Goal: Find specific page/section: Find specific page/section

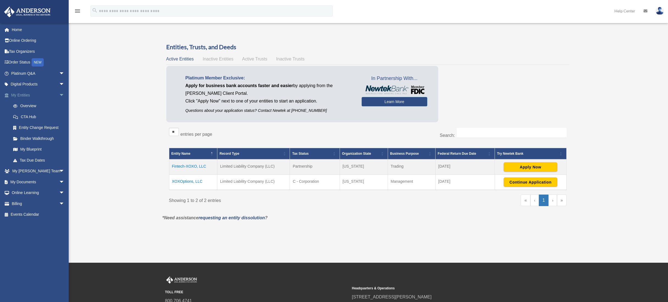
click at [18, 96] on link "My Entities arrow_drop_down" at bounding box center [38, 95] width 69 height 11
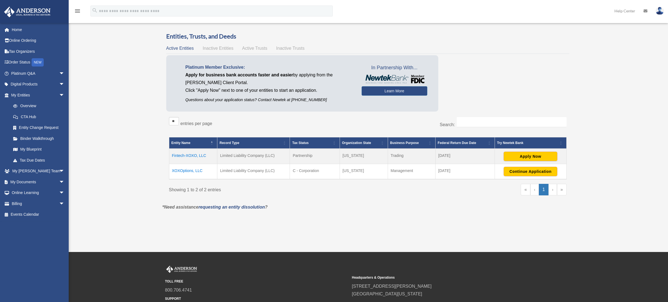
scroll to position [21, 0]
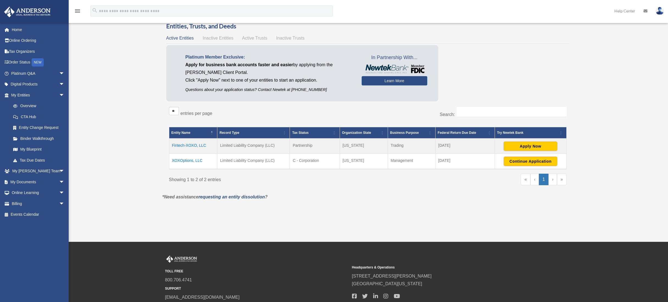
click at [193, 145] on td "Fintech-XOXO, LLC" at bounding box center [193, 145] width 48 height 15
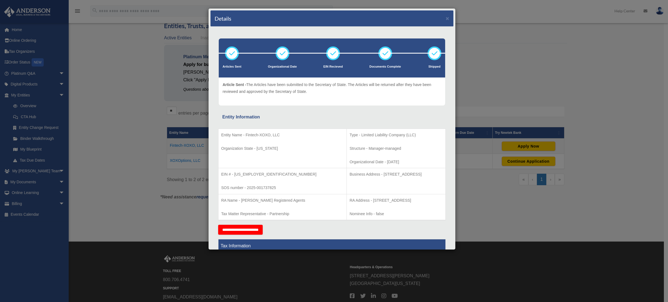
scroll to position [0, 0]
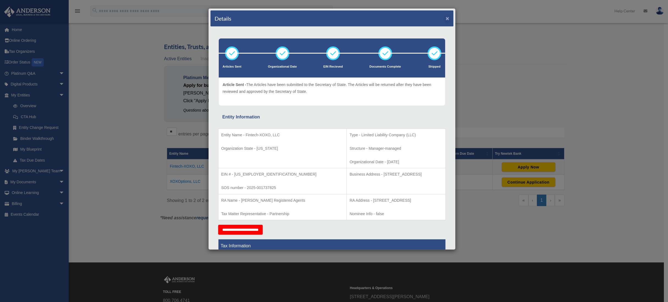
click at [446, 19] on button "×" at bounding box center [448, 18] width 4 height 6
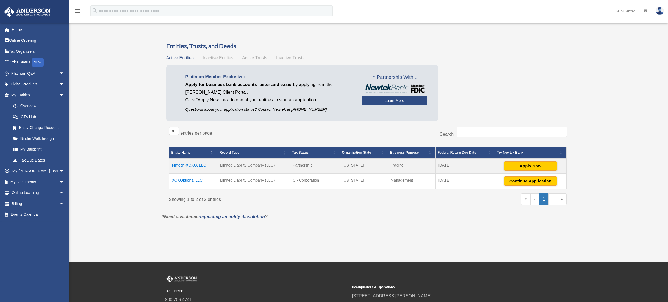
scroll to position [26, 0]
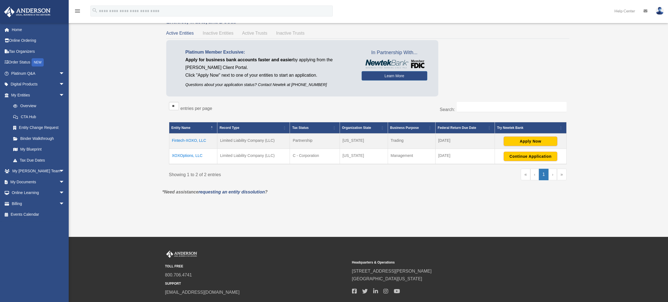
click at [193, 140] on td "Fintech-XOXO, LLC" at bounding box center [193, 140] width 48 height 15
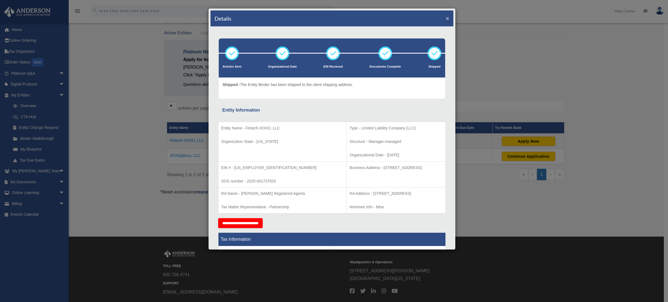
click at [446, 17] on button "×" at bounding box center [448, 18] width 4 height 6
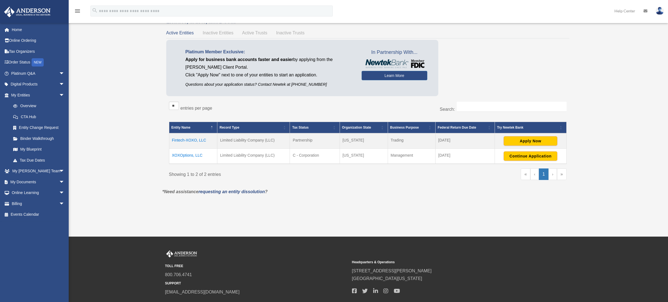
scroll to position [0, 0]
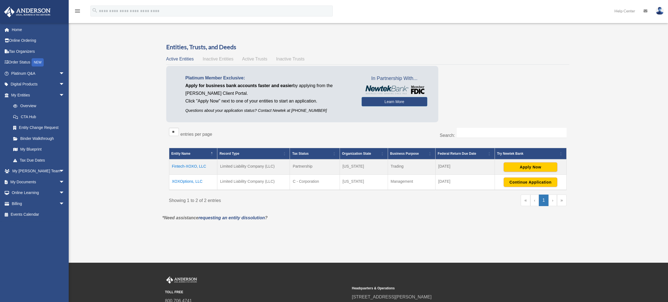
click at [224, 59] on span "Inactive Entities" at bounding box center [217, 59] width 31 height 5
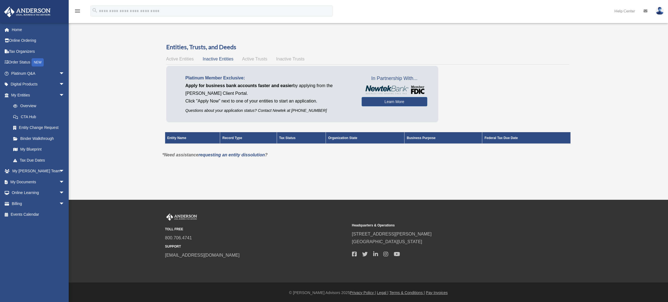
click at [255, 60] on span "Active Trusts" at bounding box center [254, 59] width 25 height 5
click at [289, 59] on span "Inactive Trusts" at bounding box center [290, 59] width 28 height 5
click at [249, 60] on span "Active Trusts" at bounding box center [254, 59] width 25 height 5
click at [184, 57] on span "Active Entities" at bounding box center [179, 59] width 27 height 5
